Goal: Transaction & Acquisition: Book appointment/travel/reservation

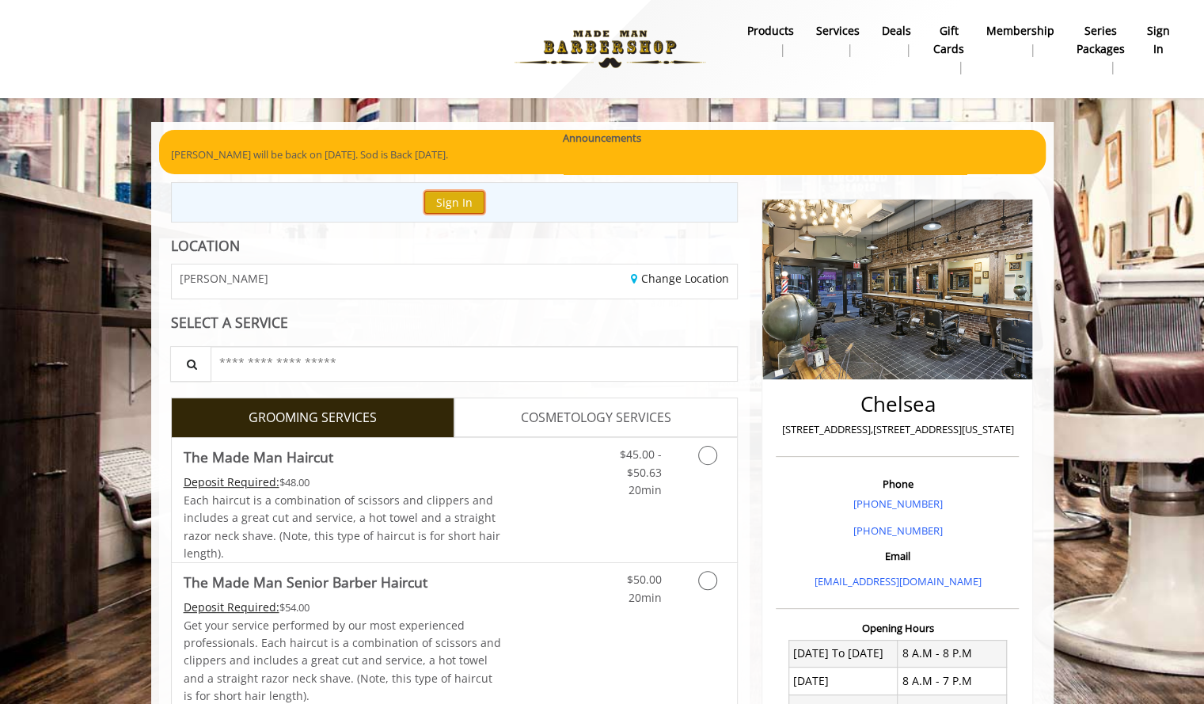
click at [454, 208] on button "Sign In" at bounding box center [454, 202] width 60 height 23
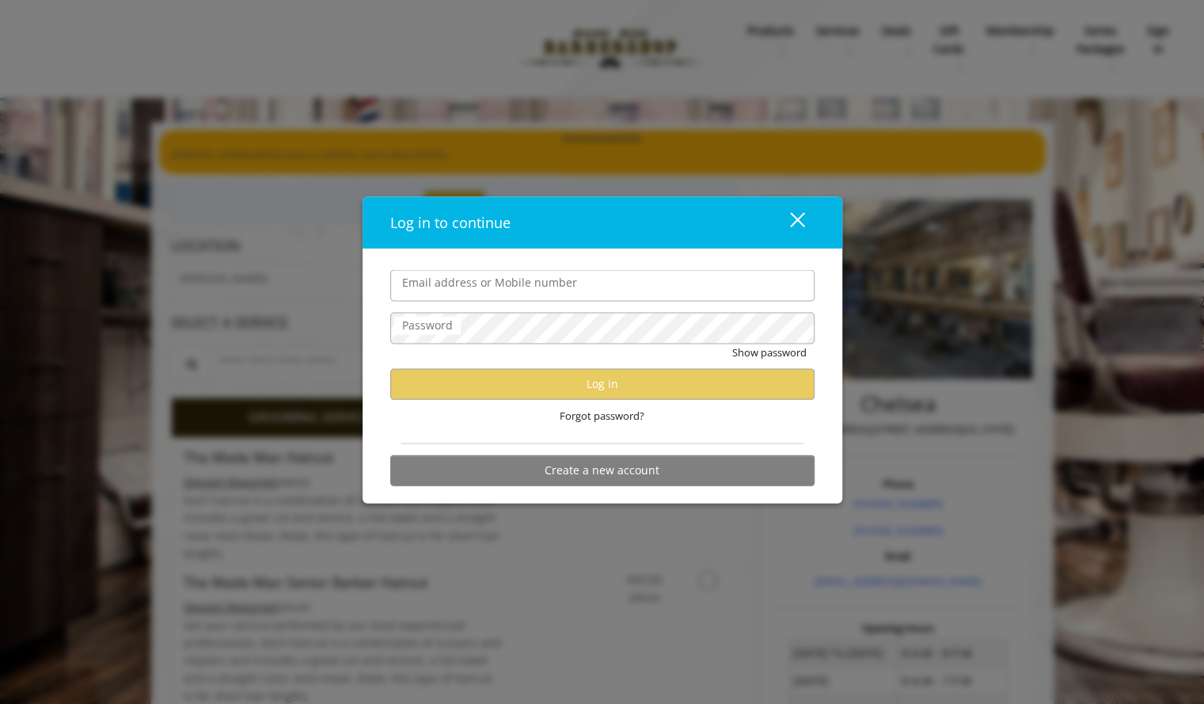
click at [554, 282] on input "Email address or Mobile number" at bounding box center [602, 286] width 424 height 32
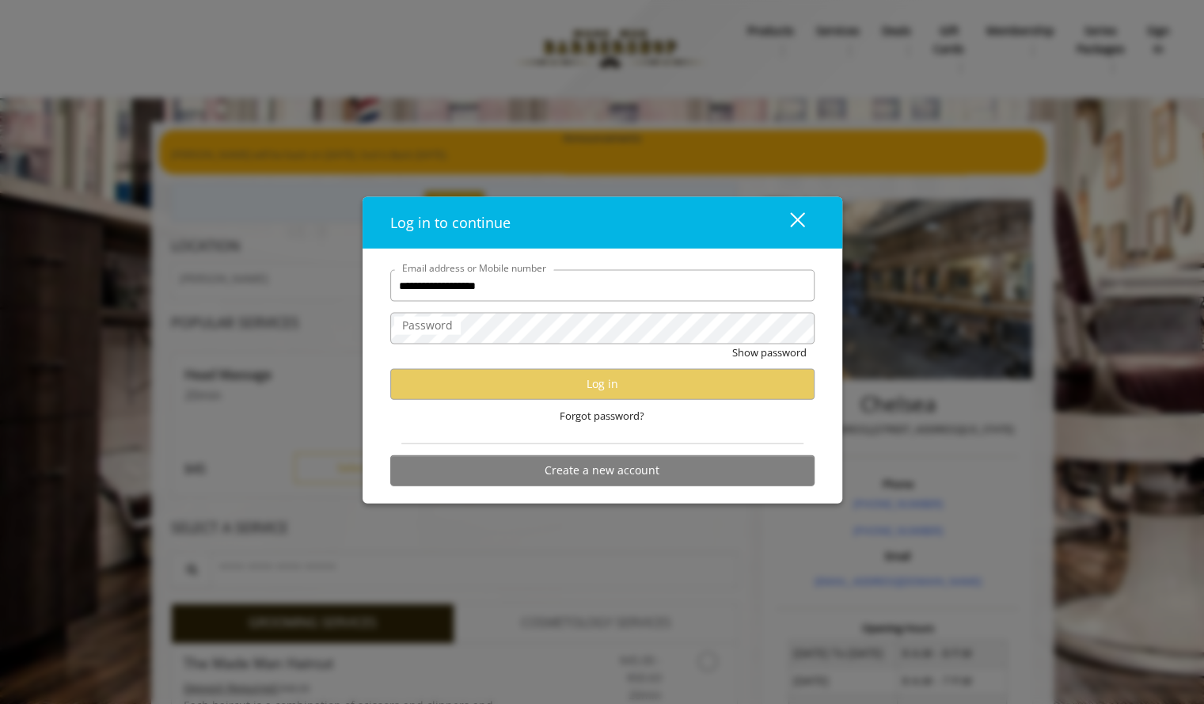
type input "**********"
click at [732, 344] on button "Show password" at bounding box center [769, 352] width 74 height 17
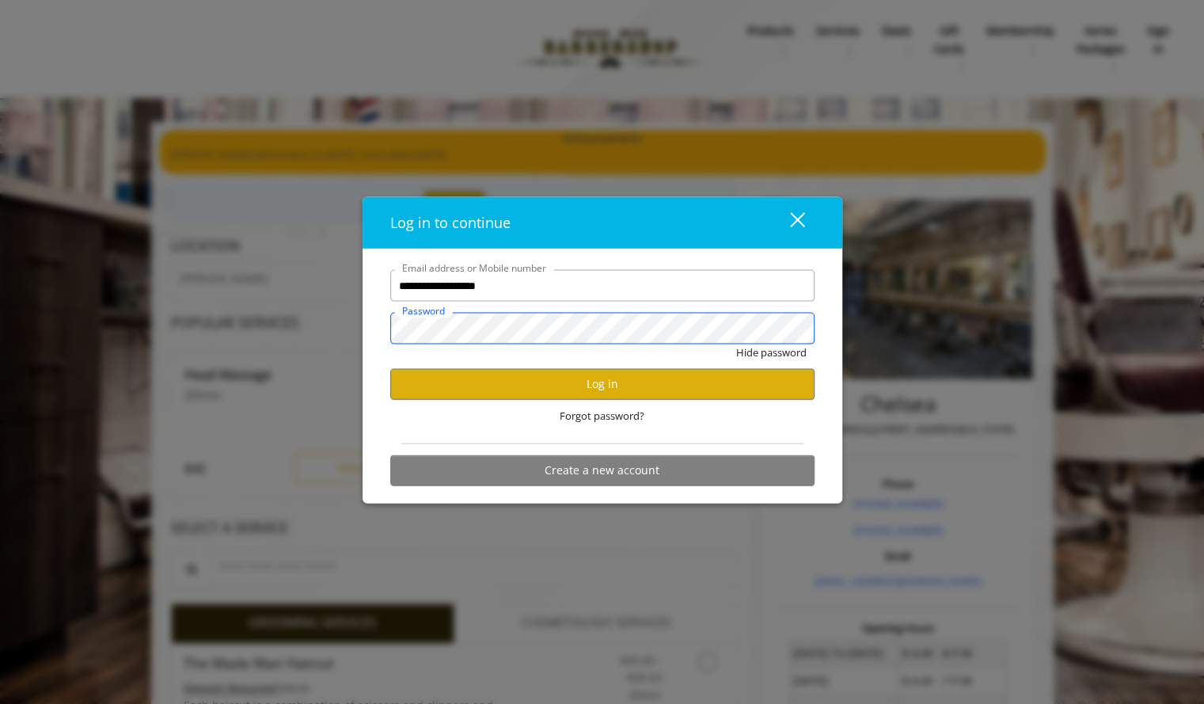
click at [736, 344] on button "Hide password" at bounding box center [771, 352] width 70 height 17
click at [581, 390] on button "Log in" at bounding box center [602, 383] width 424 height 31
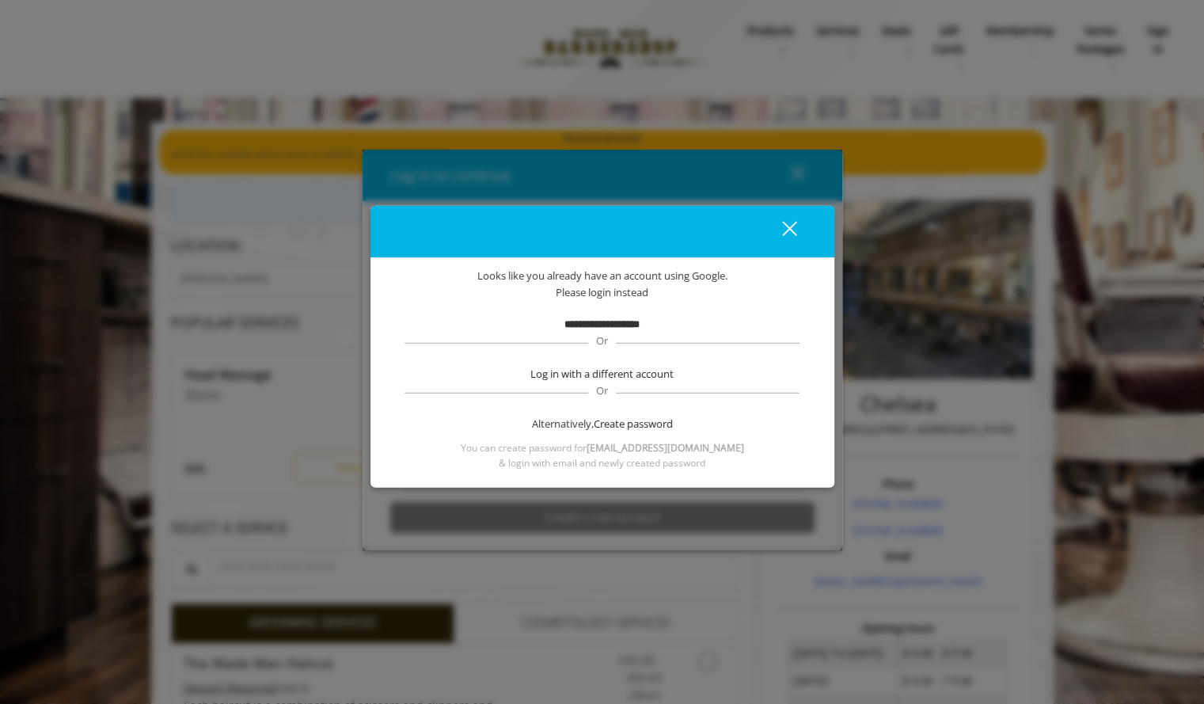
click at [604, 328] on b "**********" at bounding box center [601, 323] width 75 height 10
click at [624, 451] on b "[EMAIL_ADDRESS][DOMAIN_NAME]" at bounding box center [665, 447] width 158 height 13
click at [579, 321] on b "**********" at bounding box center [601, 323] width 75 height 10
click at [564, 321] on b "**********" at bounding box center [601, 323] width 75 height 10
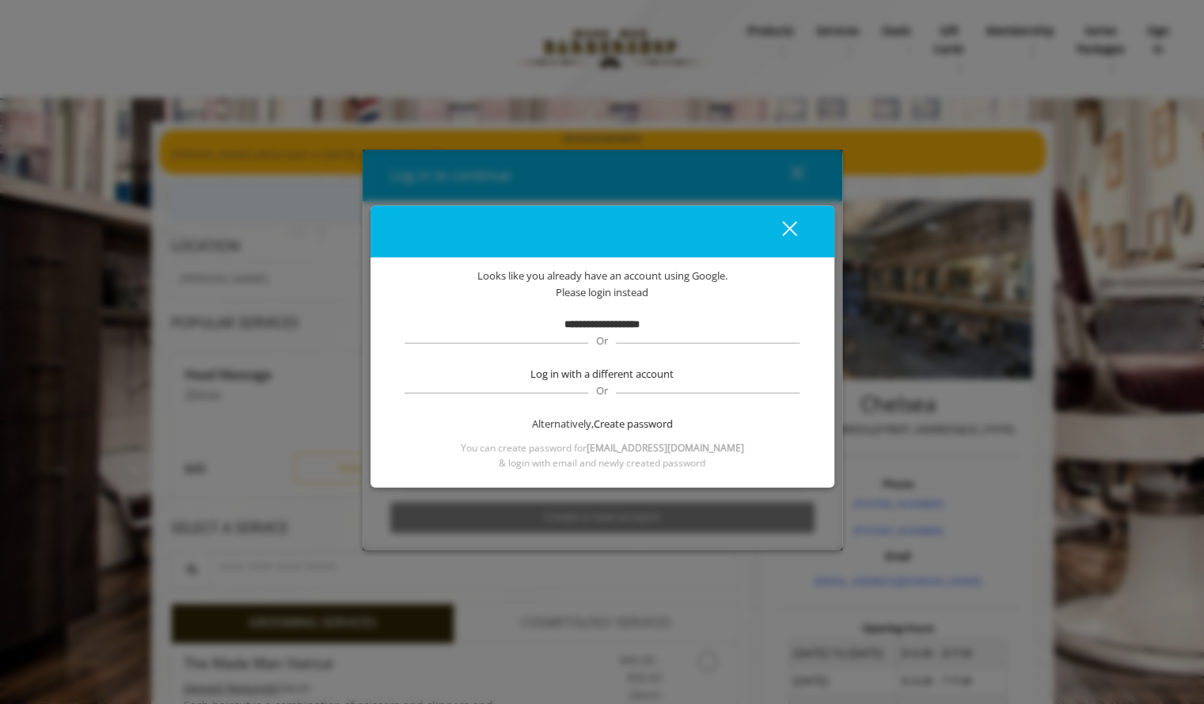
click at [640, 319] on b "**********" at bounding box center [601, 323] width 75 height 10
click at [644, 367] on span "Log in with a different account" at bounding box center [601, 374] width 143 height 17
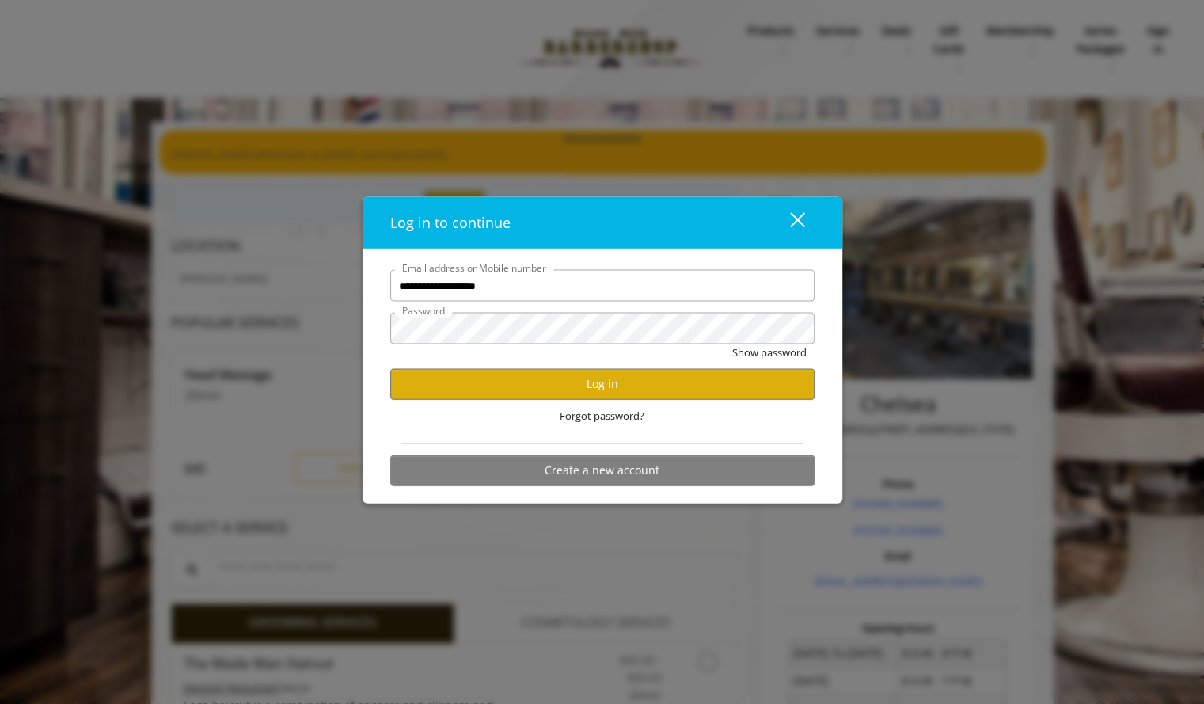
click at [792, 215] on div "close dialog" at bounding box center [796, 218] width 15 height 15
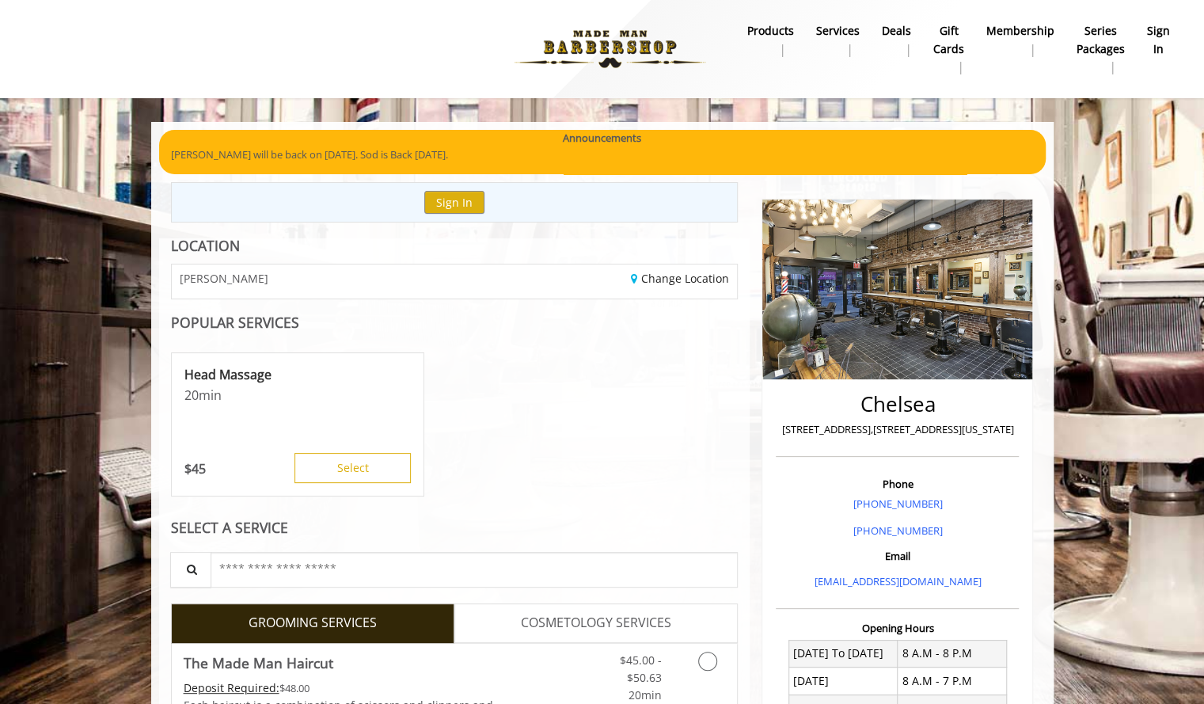
click at [1163, 40] on b "sign in" at bounding box center [1158, 40] width 23 height 36
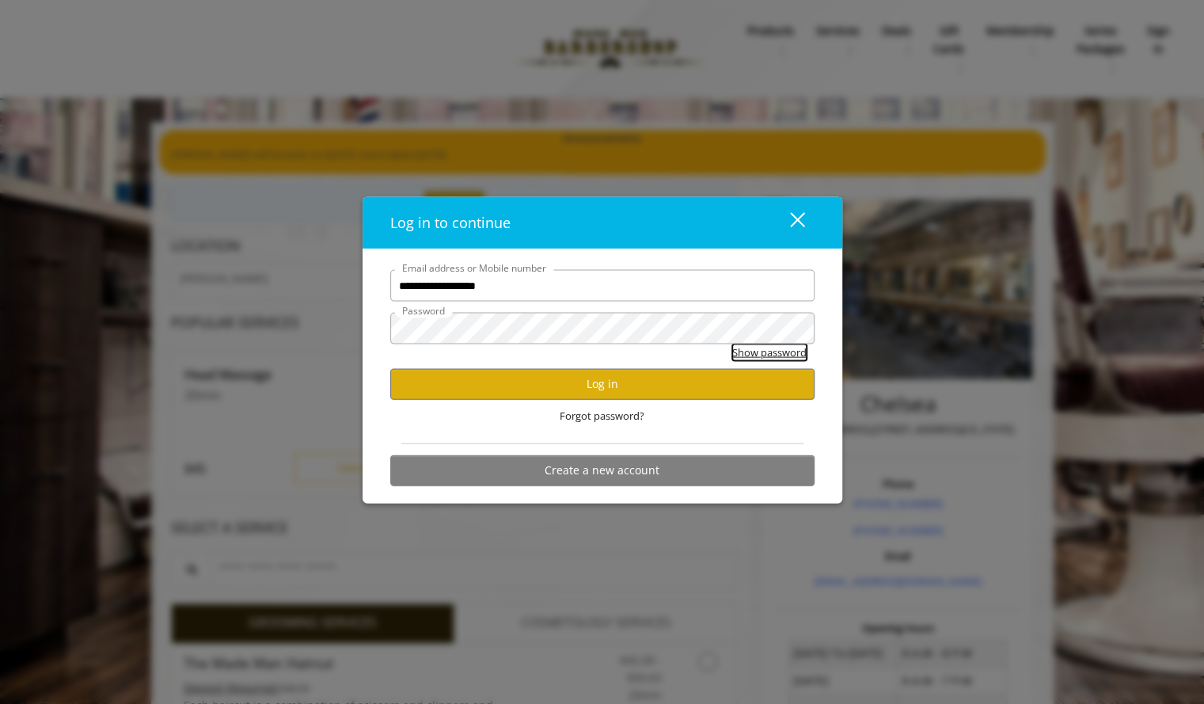
click at [761, 354] on button "Show password" at bounding box center [769, 352] width 74 height 17
click at [761, 354] on button "Hide password" at bounding box center [771, 352] width 70 height 17
click at [679, 389] on button "Log in" at bounding box center [602, 383] width 424 height 31
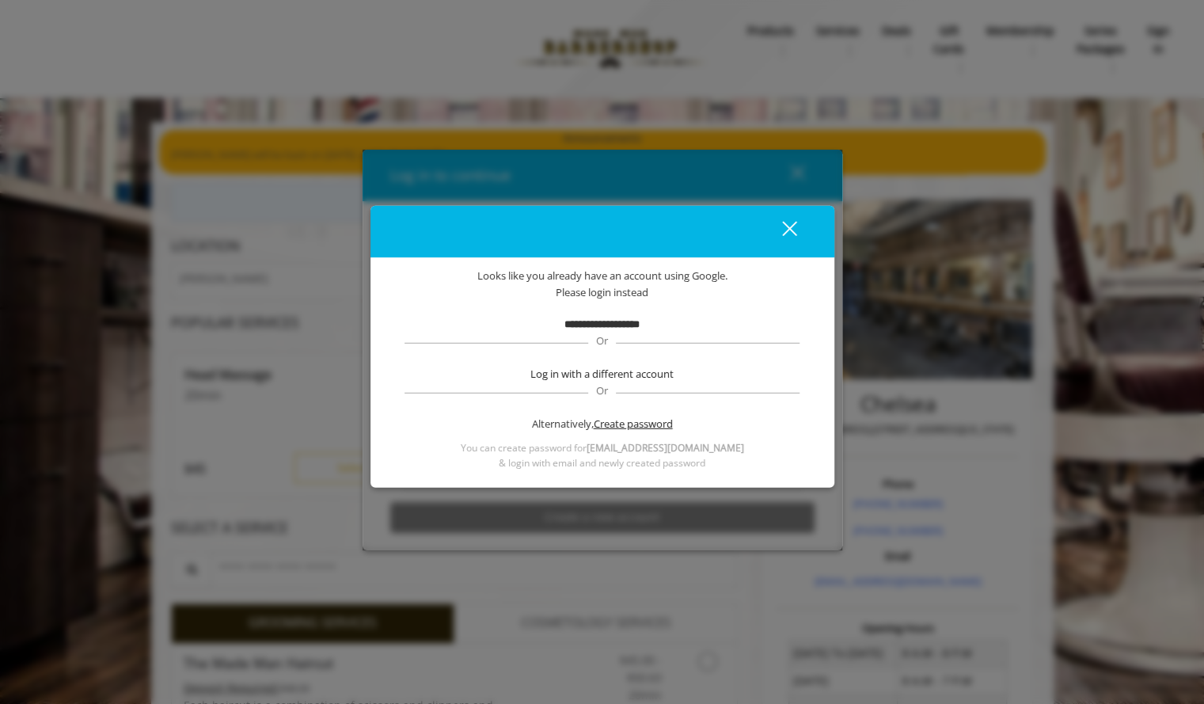
click at [605, 425] on span "Create password" at bounding box center [633, 424] width 79 height 17
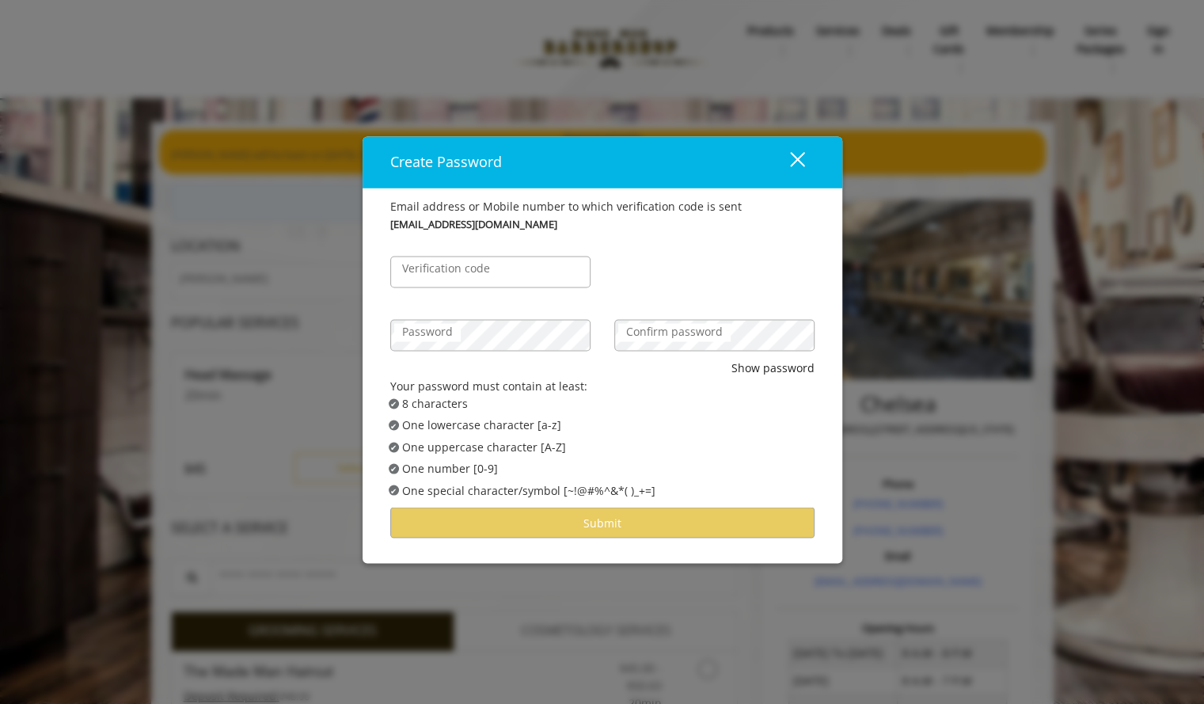
click at [486, 275] on label "Verification code" at bounding box center [446, 268] width 104 height 17
click at [486, 275] on input "Verification code" at bounding box center [490, 272] width 200 height 32
type input "******"
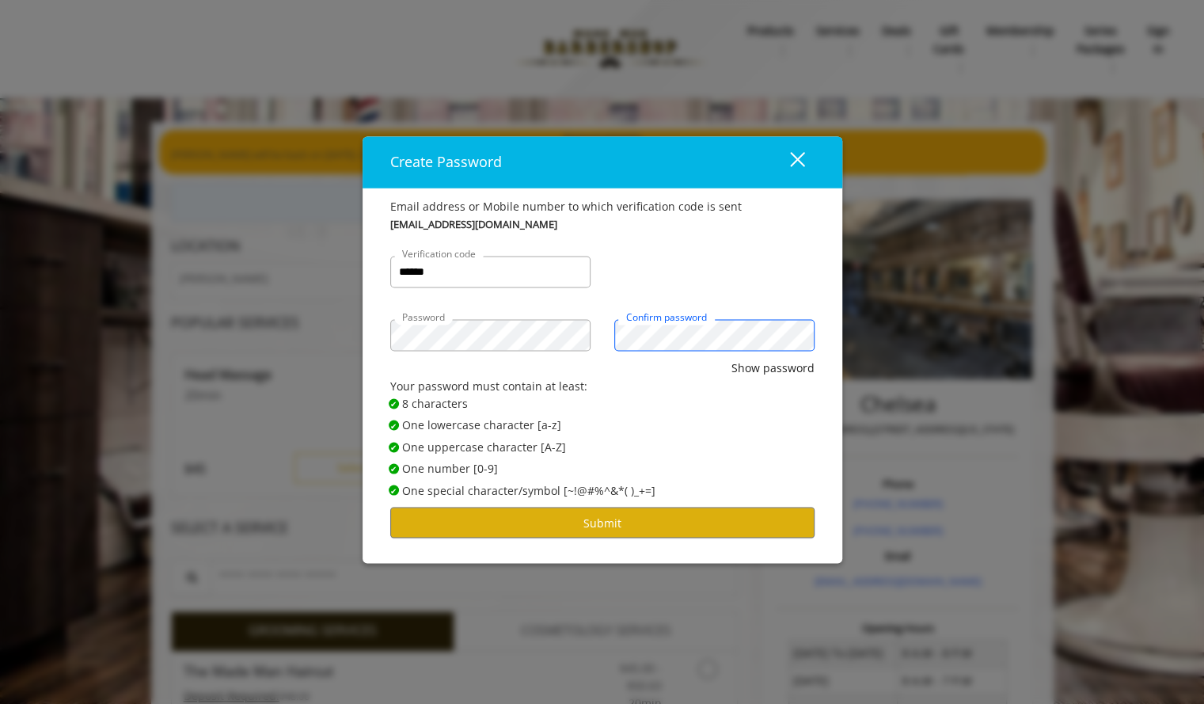
click at [731, 359] on button "Show password" at bounding box center [772, 367] width 83 height 17
click at [621, 525] on button "Submit" at bounding box center [602, 522] width 424 height 31
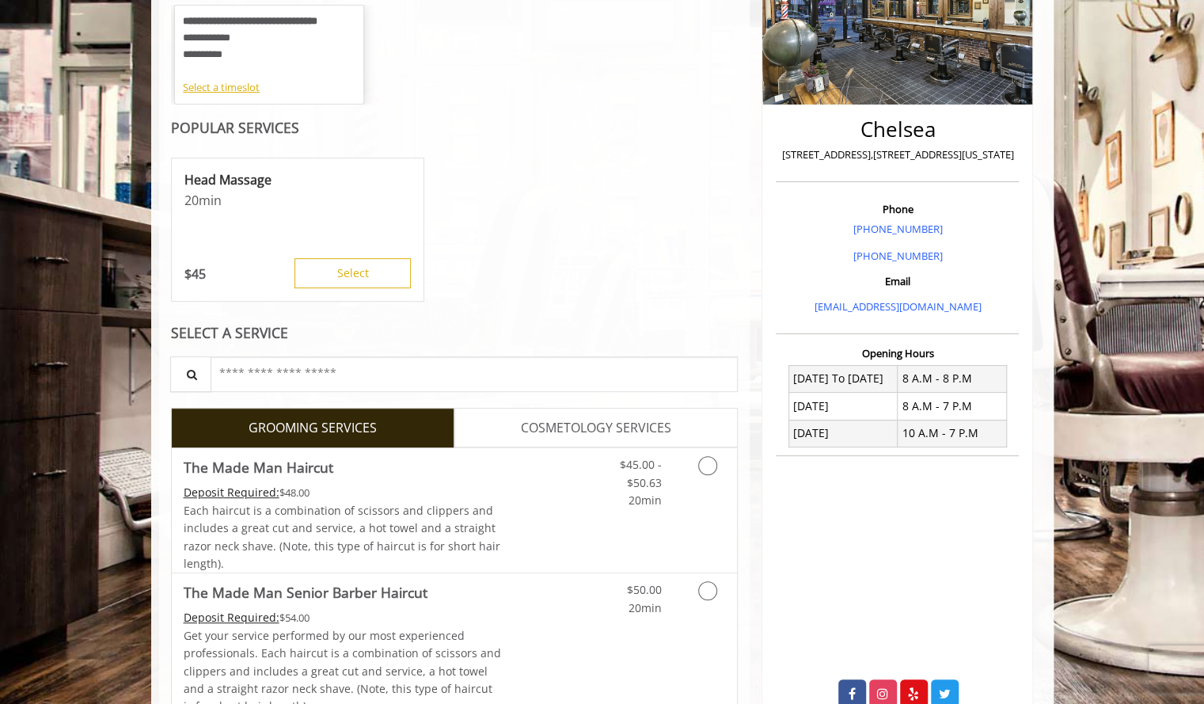
scroll to position [415, 0]
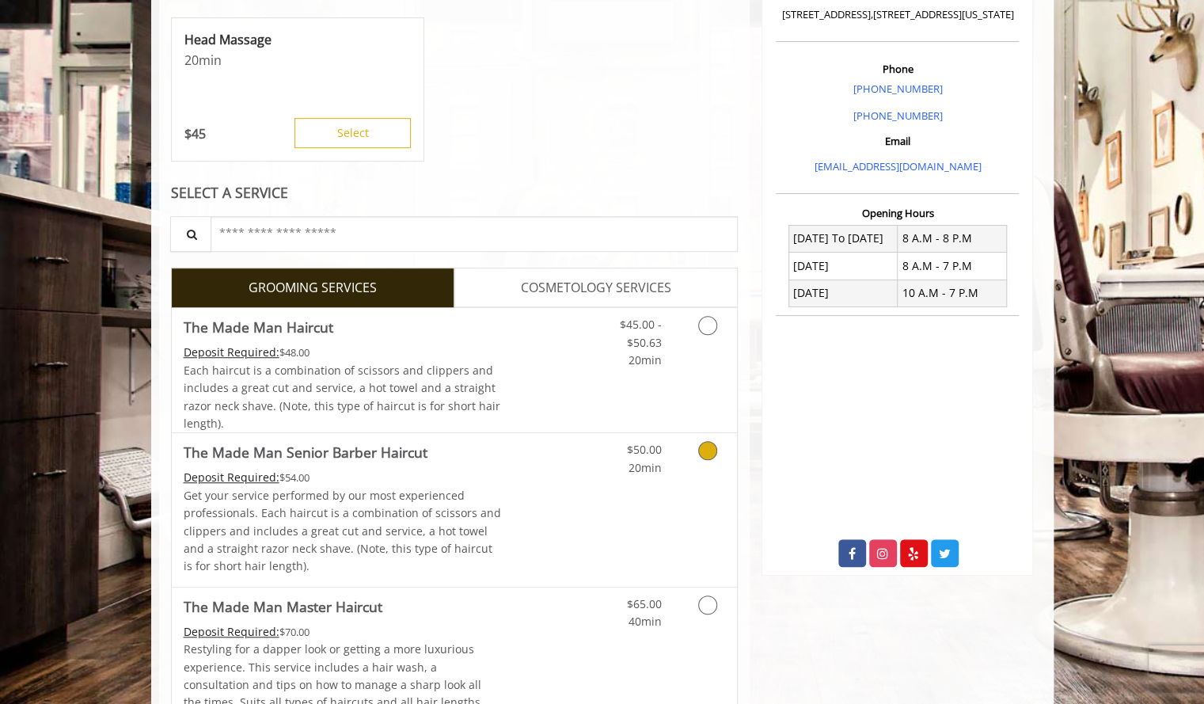
click at [646, 505] on div "$50.00 20min" at bounding box center [666, 509] width 142 height 153
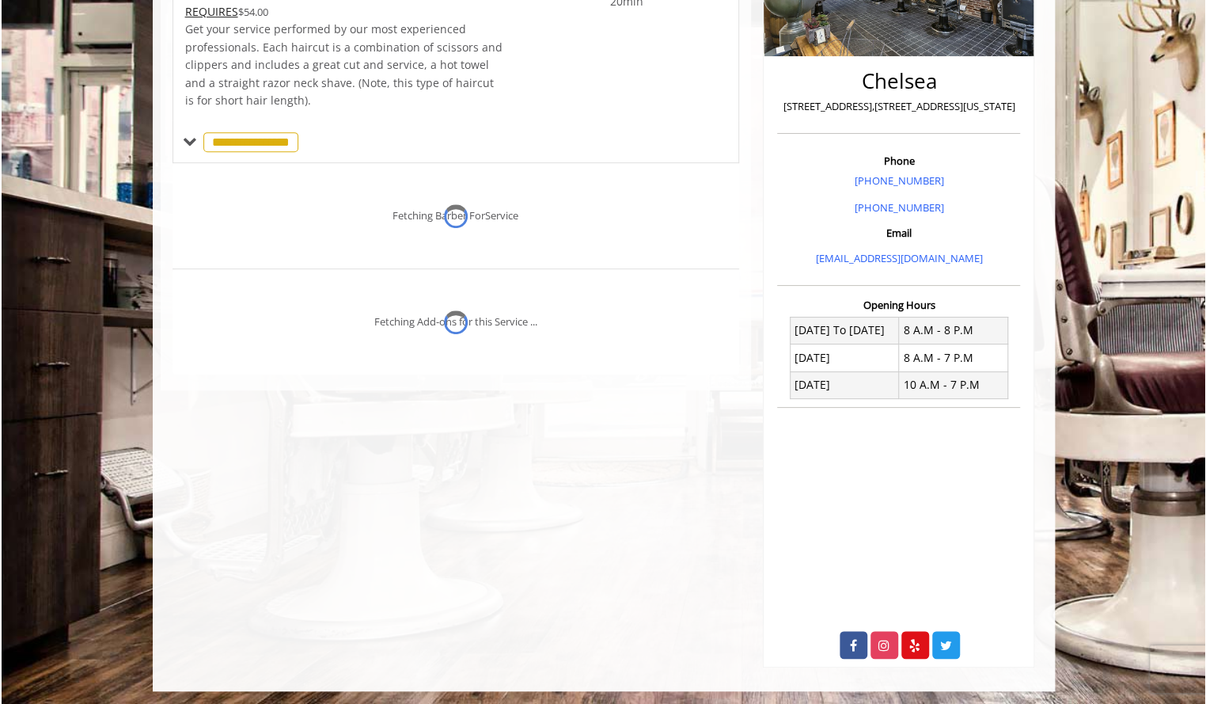
scroll to position [324, 0]
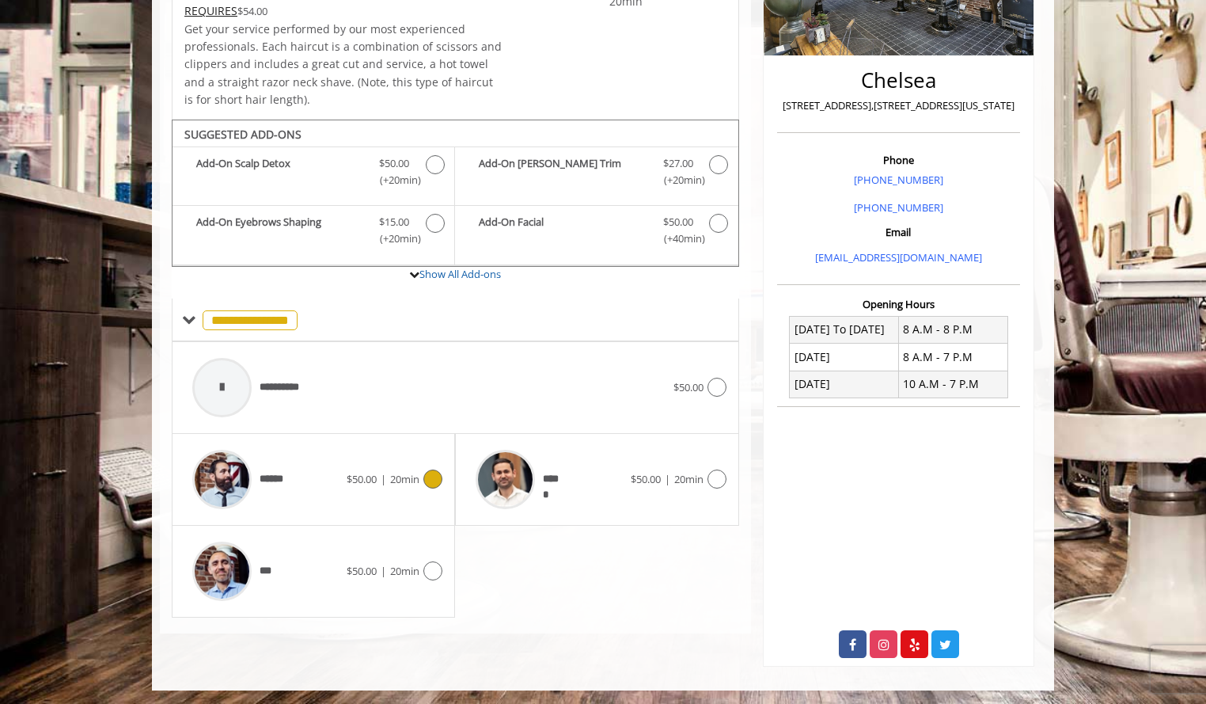
click at [381, 492] on div "****** $50.00 | 20min" at bounding box center [313, 479] width 258 height 75
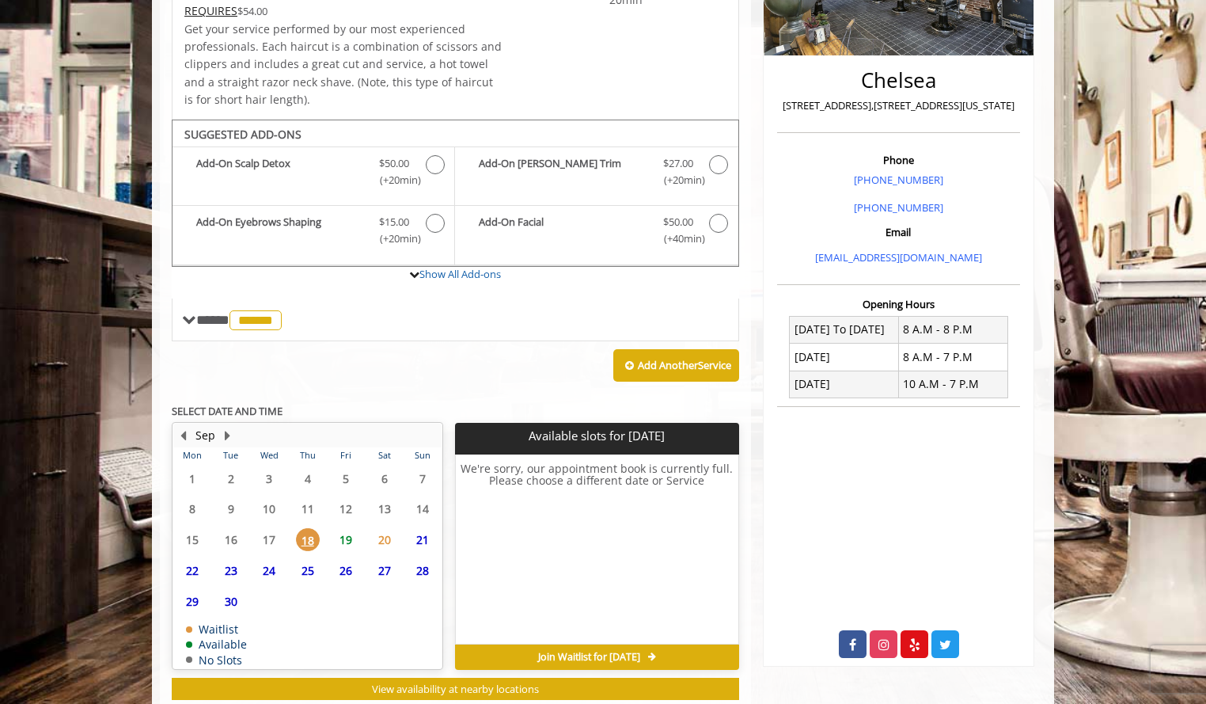
scroll to position [364, 0]
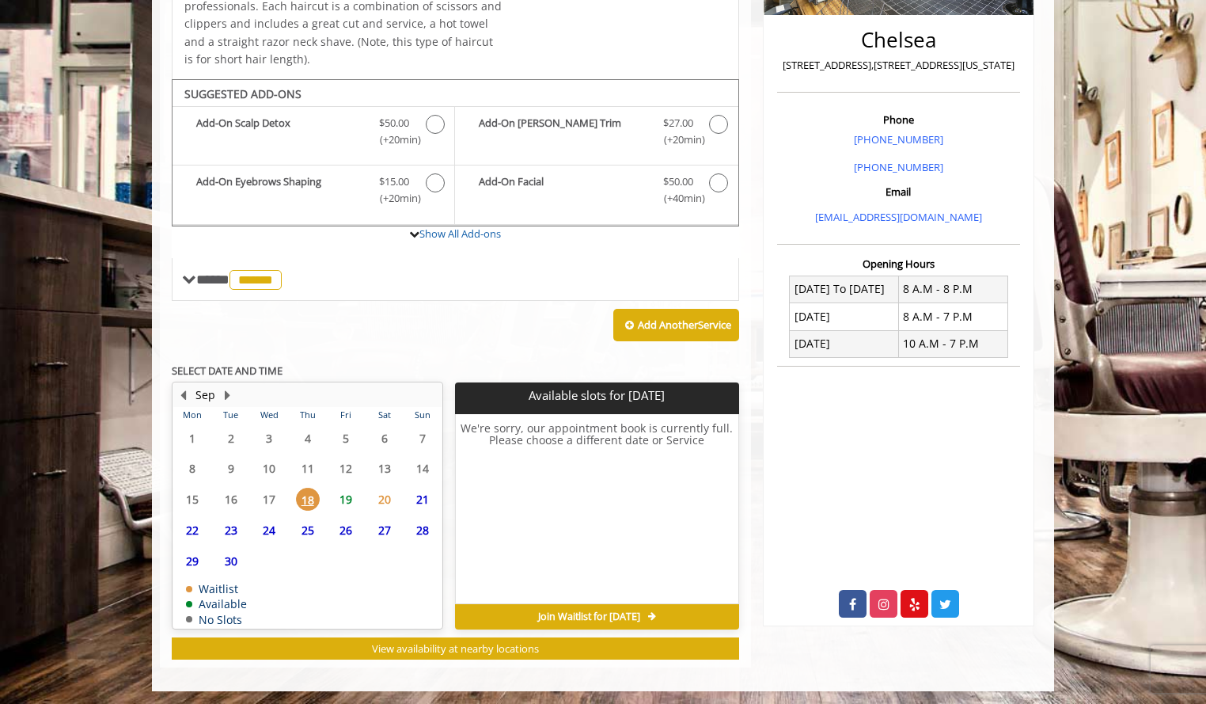
click at [340, 492] on span "19" at bounding box center [346, 499] width 24 height 23
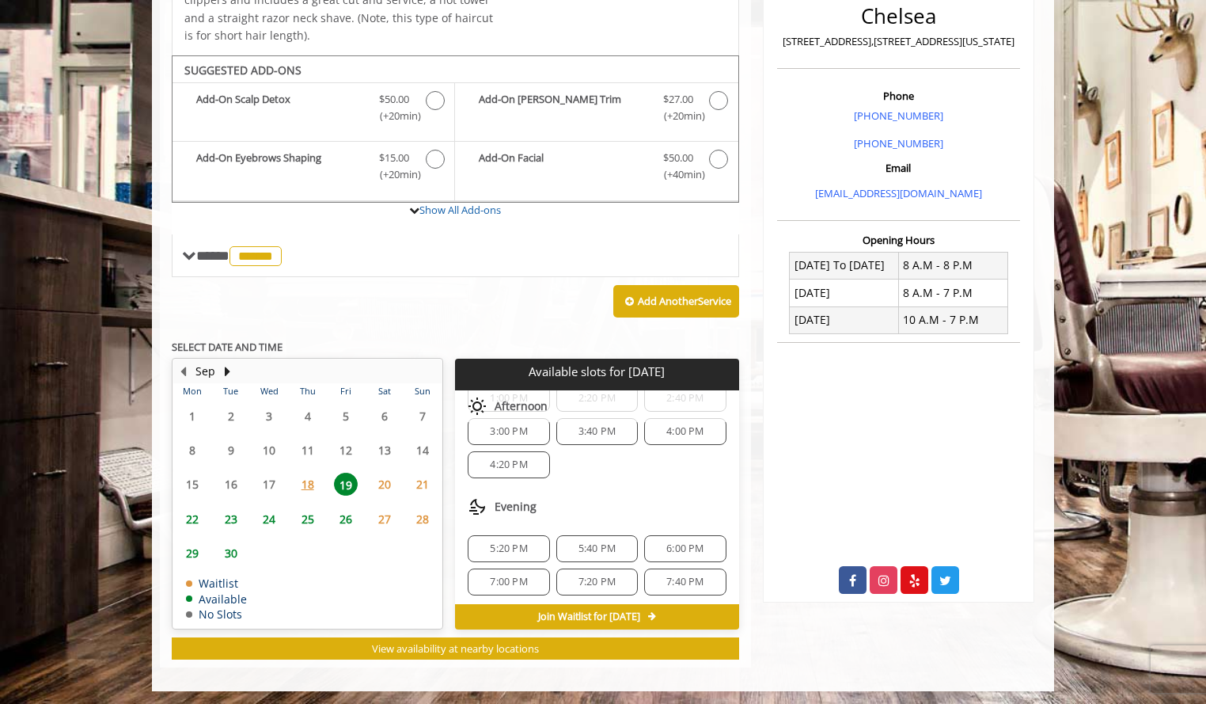
scroll to position [166, 0]
click at [615, 577] on span "7:20 PM" at bounding box center [597, 582] width 67 height 13
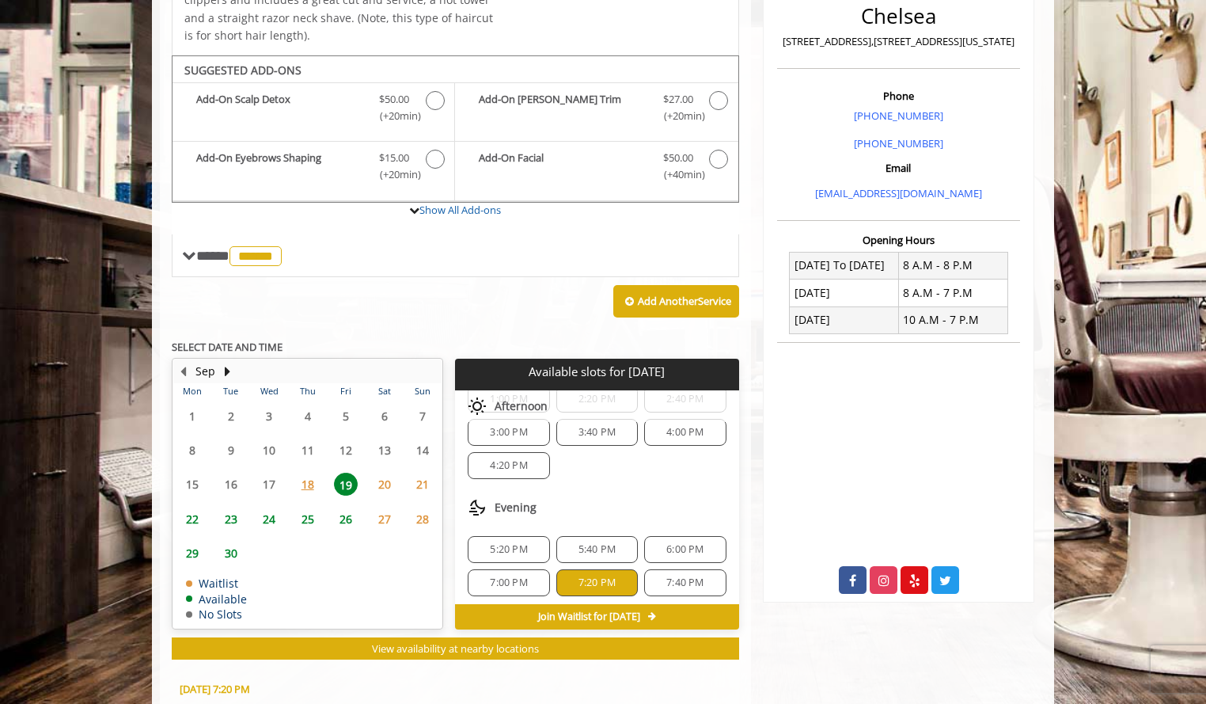
scroll to position [673, 0]
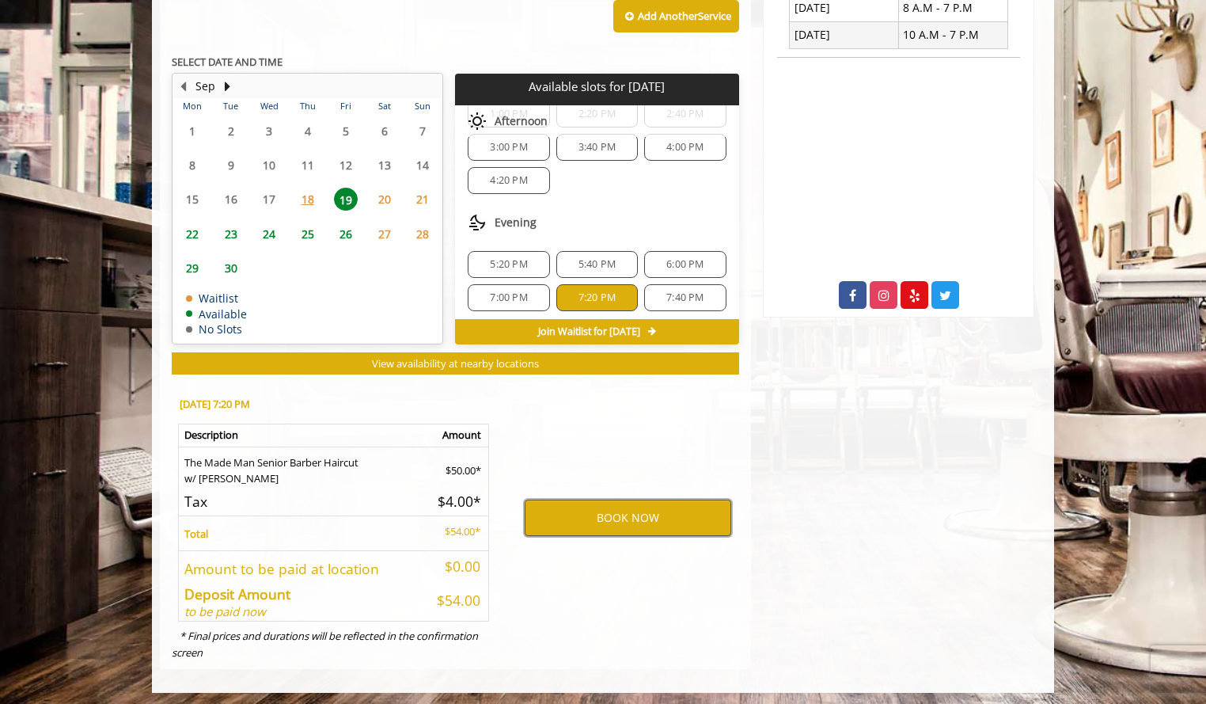
click at [626, 512] on button "BOOK NOW" at bounding box center [628, 517] width 207 height 36
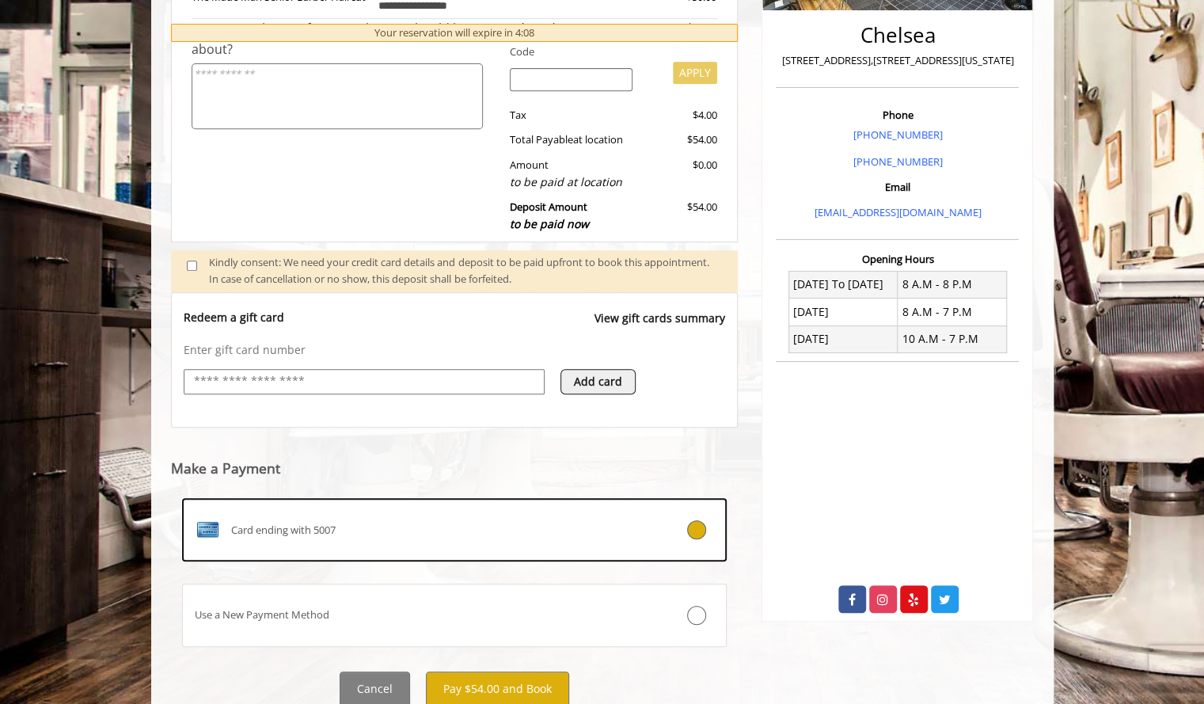
scroll to position [394, 0]
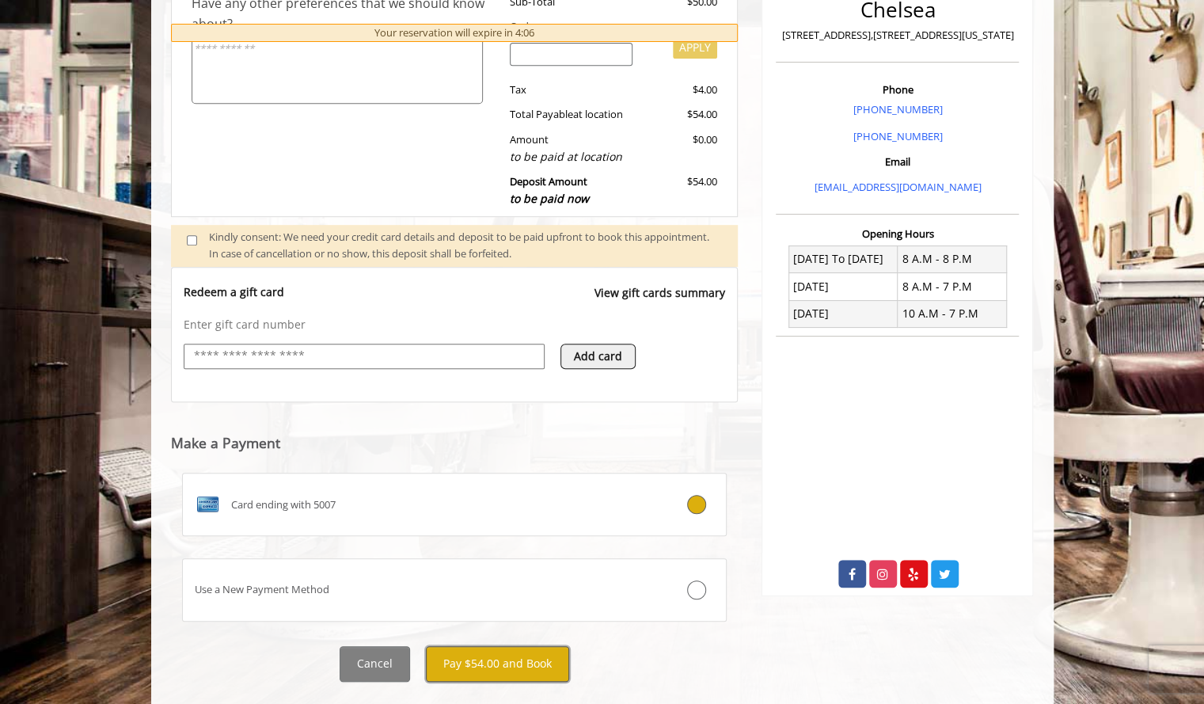
click at [476, 654] on button "Pay $54.00 and Book" at bounding box center [497, 664] width 143 height 36
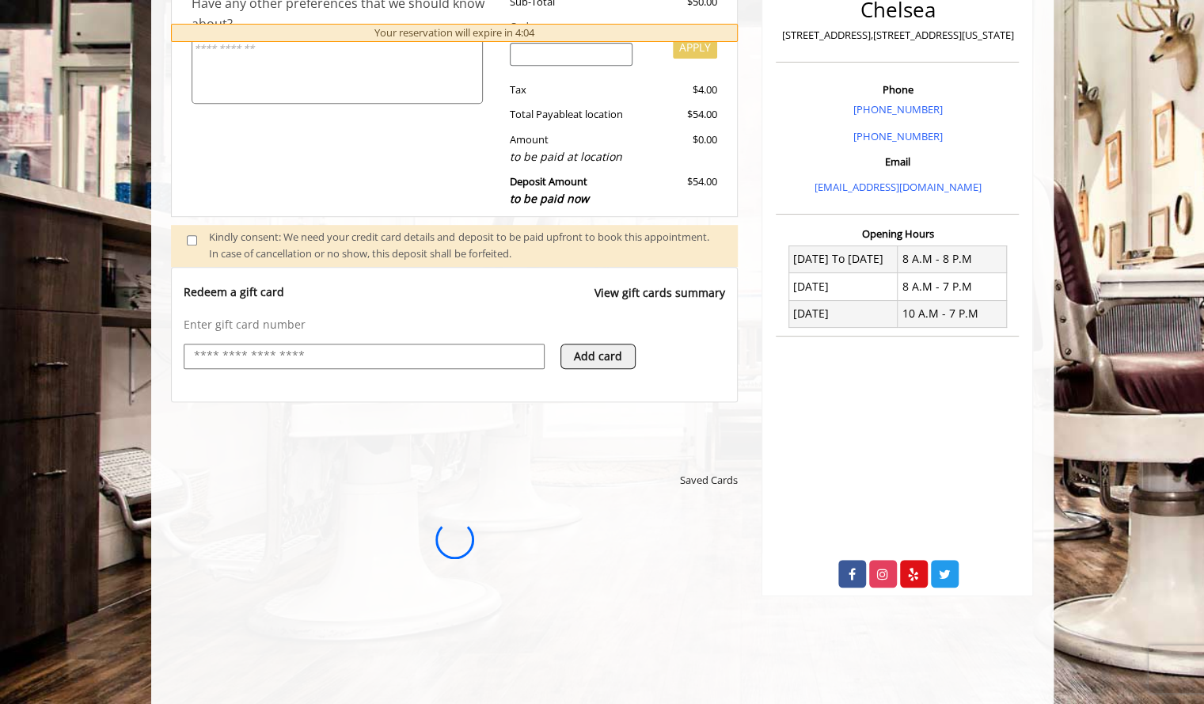
scroll to position [0, 0]
